Goal: Task Accomplishment & Management: Manage account settings

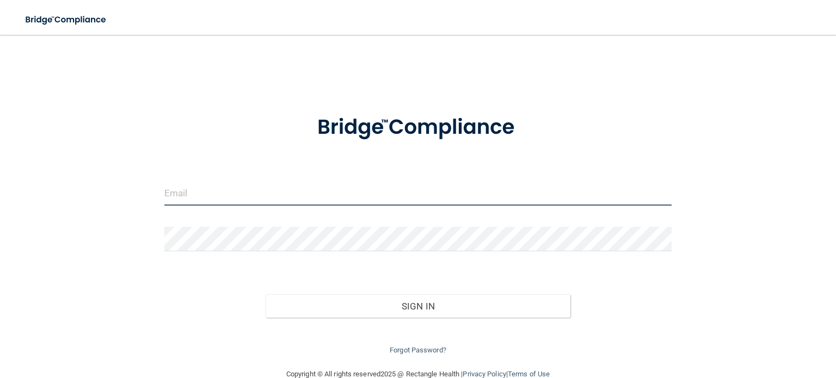
click at [526, 199] on input "email" at bounding box center [417, 193] width 507 height 24
type input "jcpinta21@gmail.com"
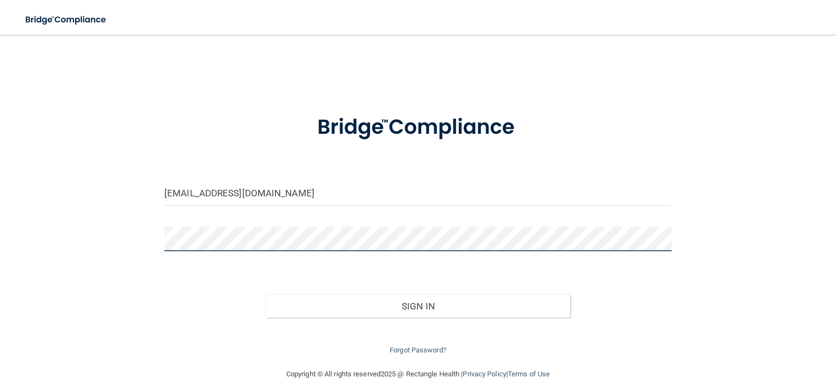
click at [266, 294] on button "Sign In" at bounding box center [418, 306] width 304 height 24
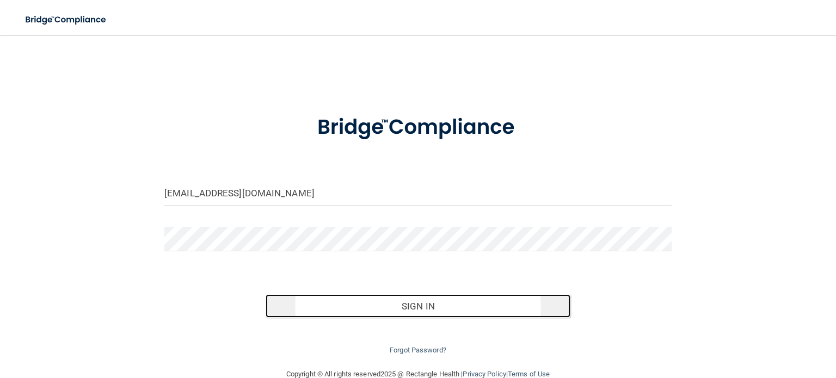
click at [317, 298] on button "Sign In" at bounding box center [418, 306] width 304 height 24
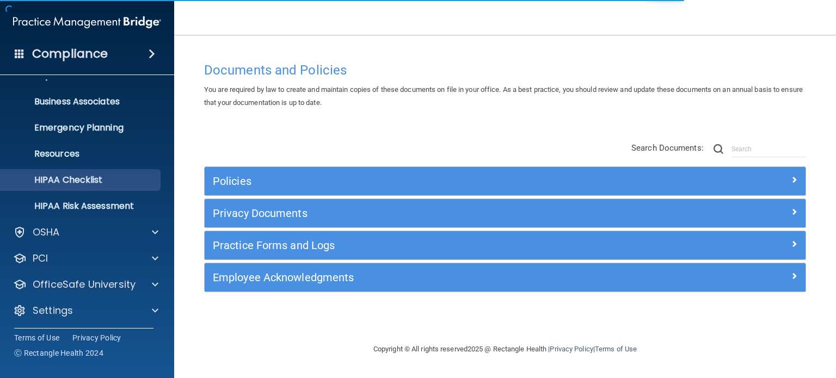
scroll to position [73, 0]
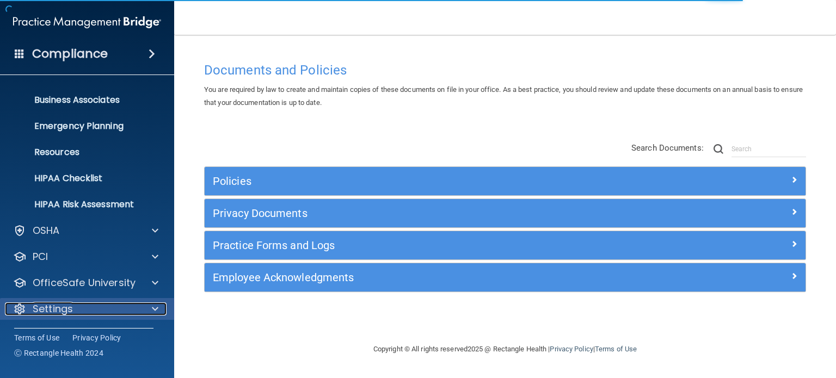
click at [126, 314] on div "Settings" at bounding box center [72, 309] width 135 height 13
click at [153, 311] on span at bounding box center [155, 309] width 7 height 13
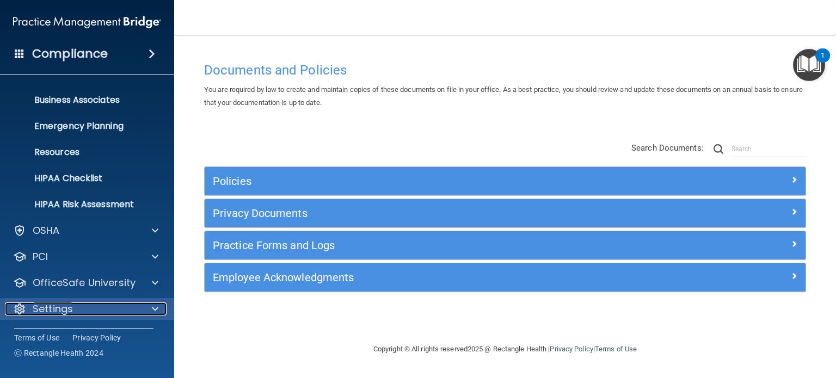
click at [159, 306] on div at bounding box center [153, 309] width 27 height 13
click at [157, 314] on span at bounding box center [155, 309] width 7 height 13
click at [154, 310] on span at bounding box center [155, 309] width 7 height 13
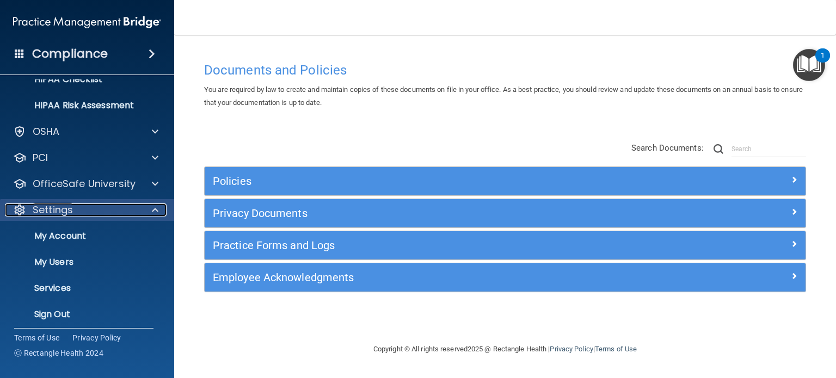
scroll to position [177, 0]
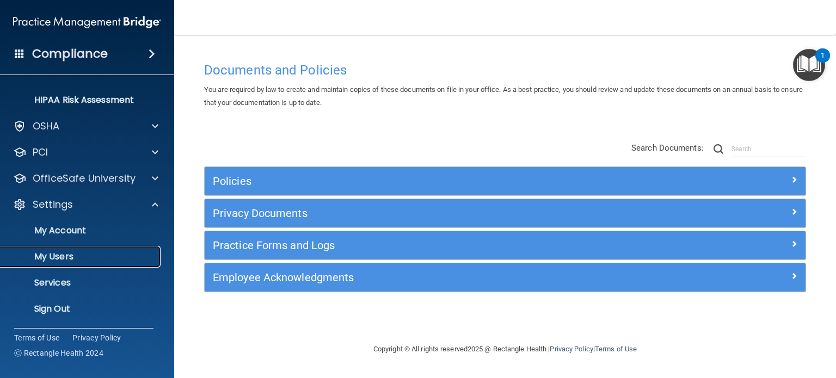
click at [91, 259] on p "My Users" at bounding box center [81, 256] width 149 height 11
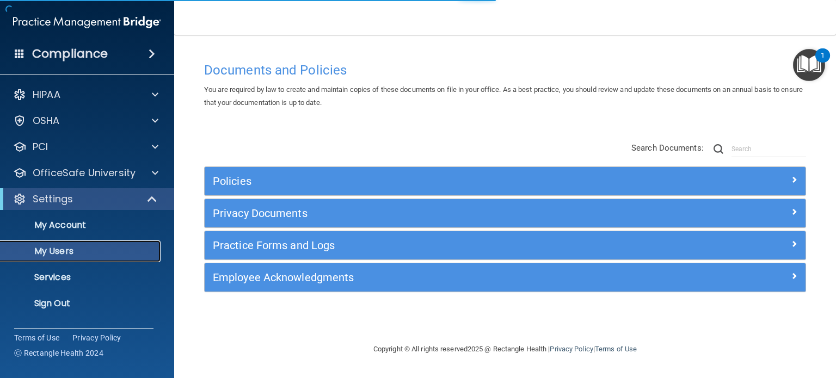
select select "20"
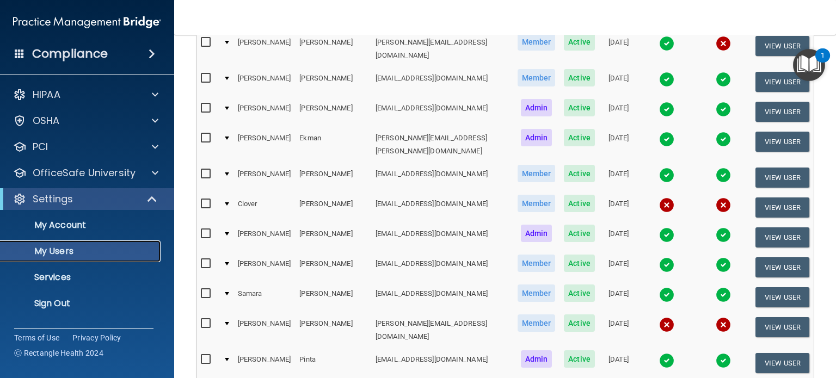
scroll to position [199, 0]
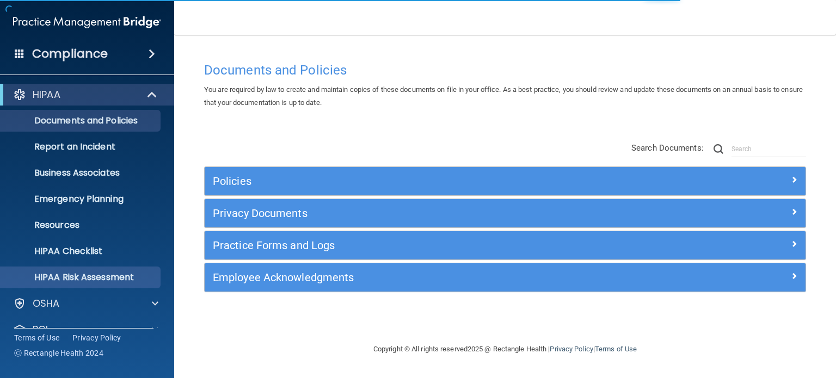
scroll to position [73, 0]
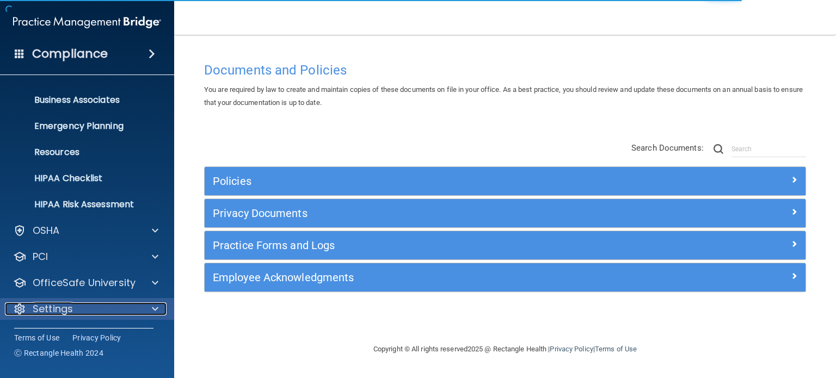
click at [71, 307] on p "Settings" at bounding box center [53, 309] width 40 height 13
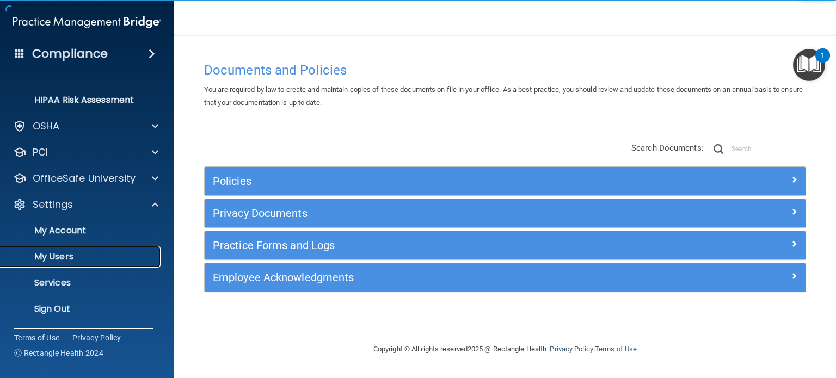
click at [95, 251] on p "My Users" at bounding box center [81, 256] width 149 height 11
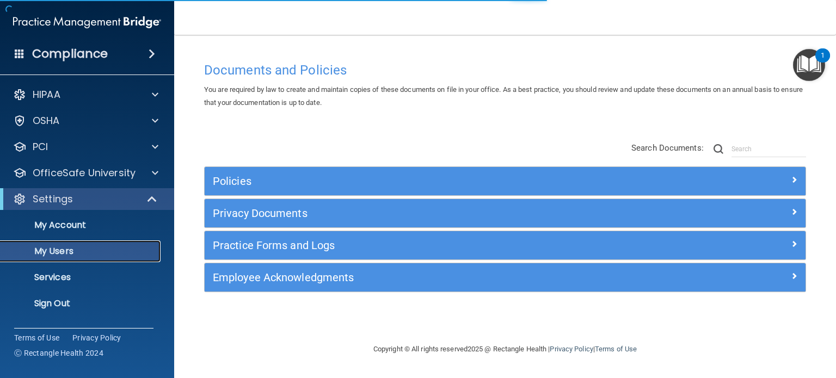
select select "20"
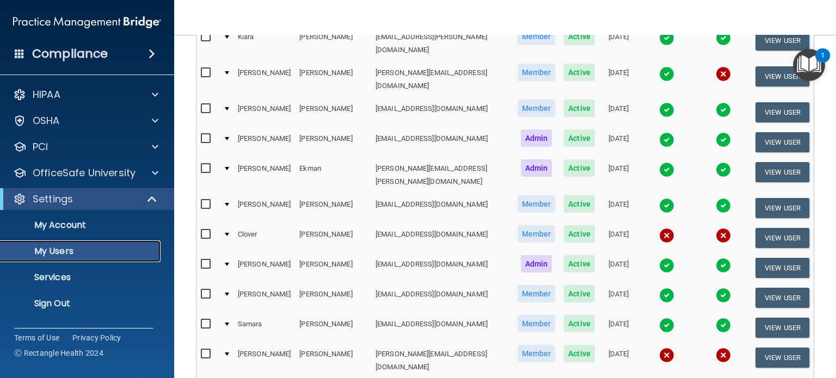
scroll to position [165, 0]
